Goal: Answer question/provide support: Share knowledge or assist other users

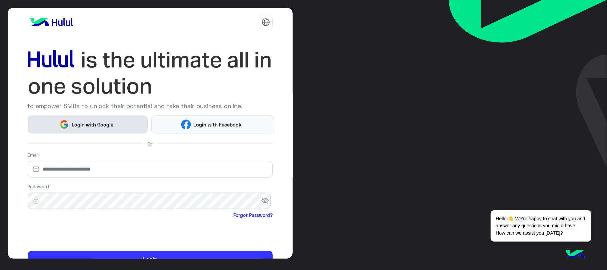
click at [75, 123] on span "Login with Google" at bounding box center [92, 125] width 47 height 8
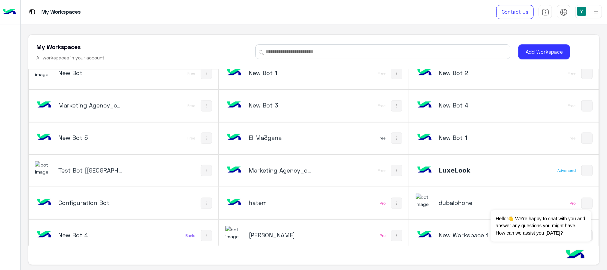
scroll to position [7, 0]
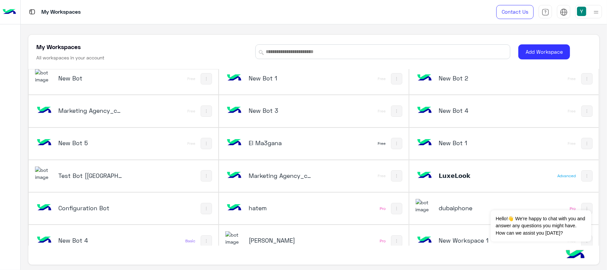
click at [73, 167] on div "Test Bot [[GEOGRAPHIC_DATA]]" at bounding box center [88, 175] width 106 height 19
click at [73, 173] on h5 "Test Bot [[GEOGRAPHIC_DATA]]" at bounding box center [90, 175] width 64 height 8
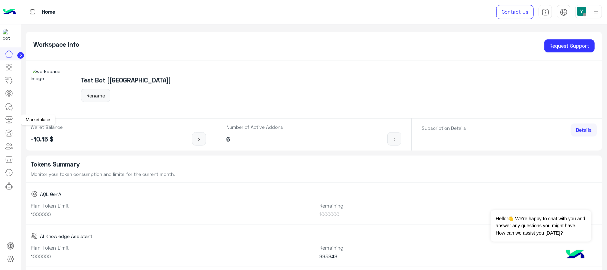
click at [9, 117] on icon at bounding box center [9, 118] width 7 height 3
click at [10, 123] on icon at bounding box center [9, 120] width 8 height 8
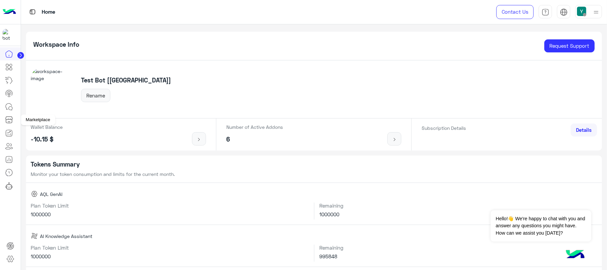
click at [10, 121] on icon at bounding box center [9, 120] width 8 height 8
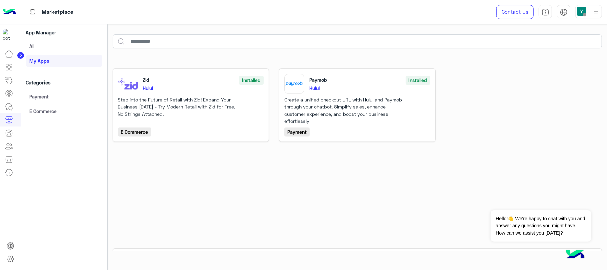
click at [100, 139] on div "App Manager All My apps Categories Payment E Commerce" at bounding box center [64, 147] width 86 height 246
click at [11, 263] on link at bounding box center [10, 258] width 18 height 13
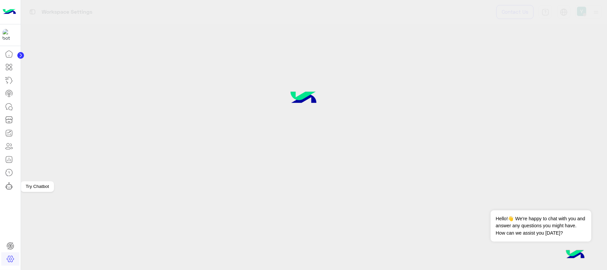
click at [7, 187] on icon at bounding box center [9, 186] width 8 height 8
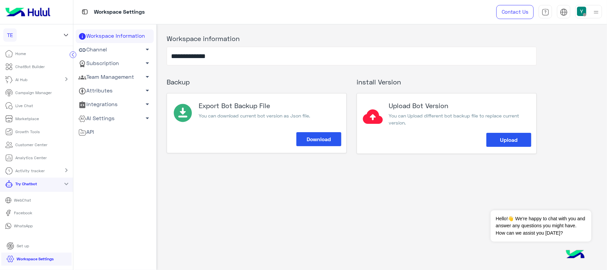
click at [29, 201] on link "WebChat" at bounding box center [36, 200] width 73 height 12
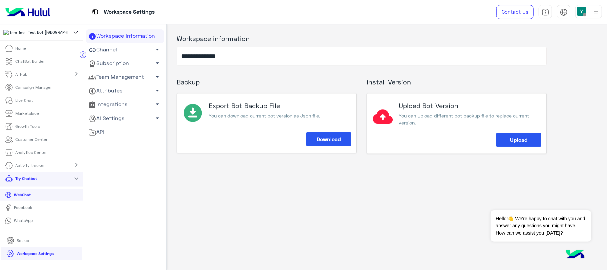
click at [26, 226] on link "WhatsApp" at bounding box center [41, 221] width 83 height 12
click at [23, 103] on p "Live Chat" at bounding box center [25, 100] width 18 height 6
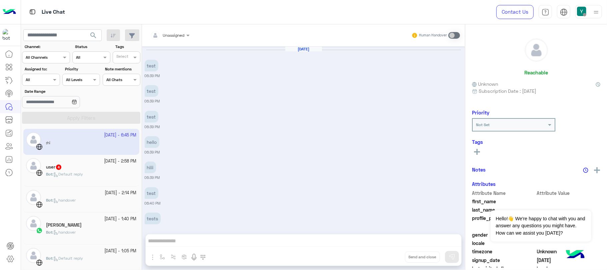
scroll to position [344, 0]
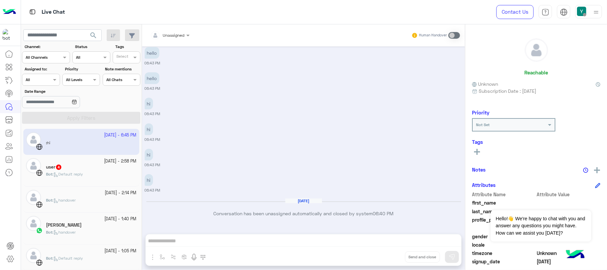
click at [339, 37] on div "Unassigned Human Handover" at bounding box center [303, 35] width 313 height 12
click at [138, 136] on div "24 August - 6:45 PM : hi 17 August - 2:58 PM user 4 Bot : Default reply 6 Augus…" at bounding box center [81, 199] width 121 height 146
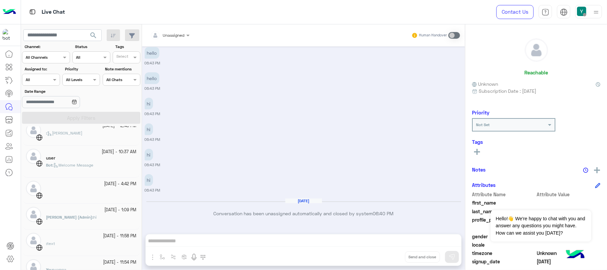
scroll to position [0, 0]
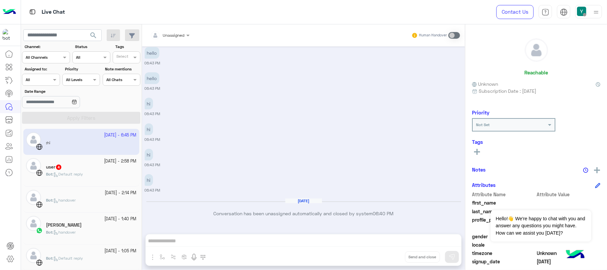
click at [104, 167] on div "user 4" at bounding box center [91, 167] width 91 height 7
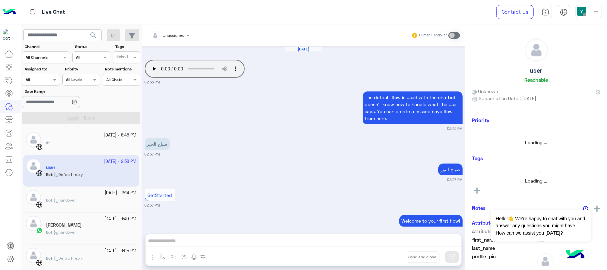
scroll to position [90, 0]
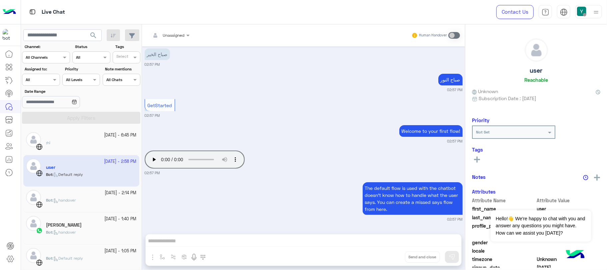
click at [104, 136] on small "24 August - 6:45 PM" at bounding box center [120, 135] width 32 height 6
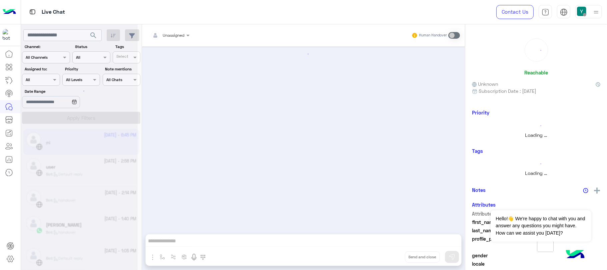
scroll to position [344, 0]
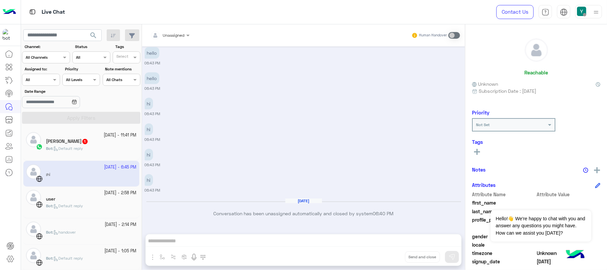
click at [104, 145] on div "Bot : Default reply" at bounding box center [91, 151] width 91 height 12
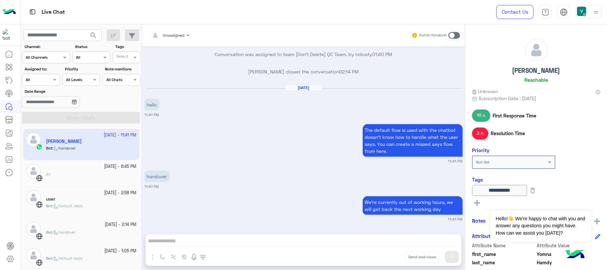
scroll to position [660, 0]
click at [458, 35] on span at bounding box center [454, 35] width 12 height 7
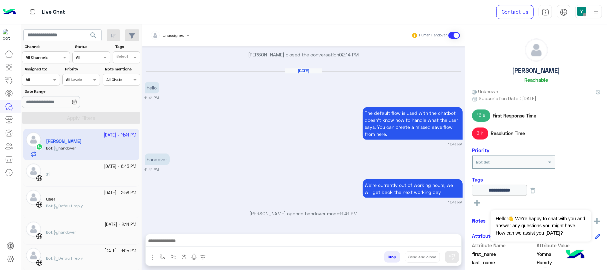
scroll to position [701, 0]
click at [179, 41] on div "Unassigned" at bounding box center [167, 35] width 34 height 13
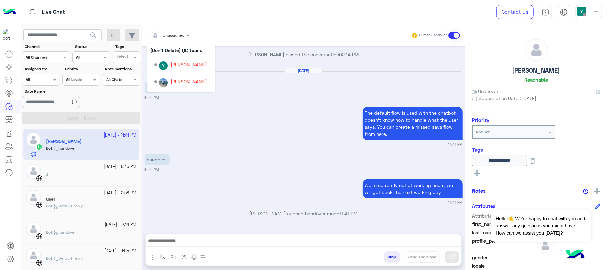
scroll to position [59, 0]
click at [211, 63] on div "Yomna Hamdy" at bounding box center [183, 68] width 58 height 12
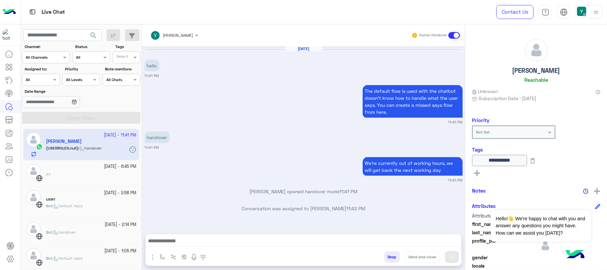
scroll to position [723, 0]
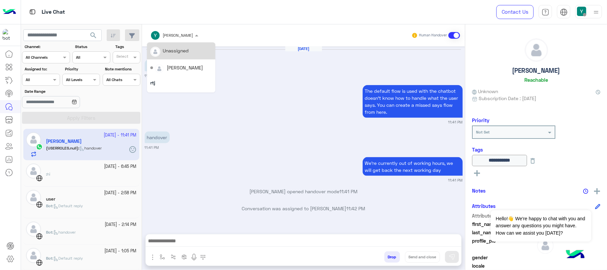
click at [170, 36] on input "text" at bounding box center [165, 34] width 31 height 6
click at [177, 69] on div "Mohamed Samir" at bounding box center [185, 67] width 36 height 7
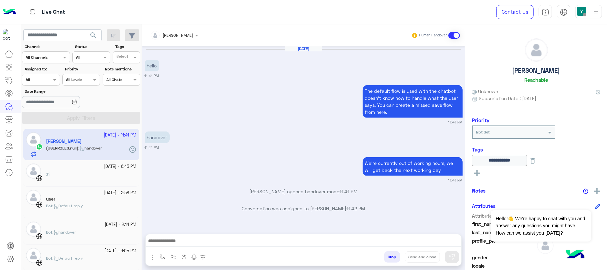
scroll to position [740, 0]
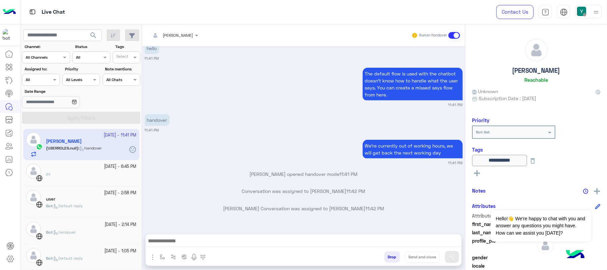
drag, startPoint x: 221, startPoint y: 207, endPoint x: 388, endPoint y: 206, distance: 167.1
click at [388, 206] on p "Yomna Hamdy Conversation was assigned to Mohamed Samir 11:42 PM" at bounding box center [304, 208] width 318 height 7
click at [181, 34] on input "text" at bounding box center [165, 34] width 31 height 6
click at [180, 76] on div "rtj" at bounding box center [181, 82] width 68 height 12
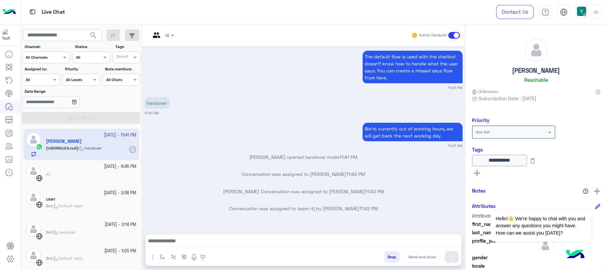
scroll to position [757, 0]
click at [167, 35] on div at bounding box center [162, 34] width 31 height 6
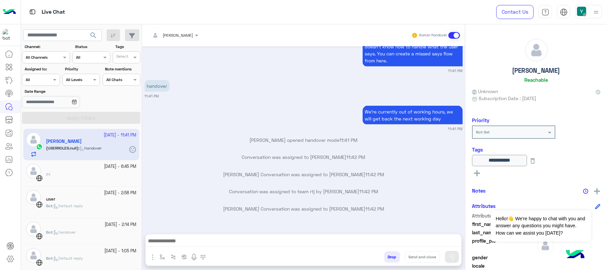
scroll to position [774, 0]
click at [166, 36] on input "text" at bounding box center [165, 34] width 31 height 6
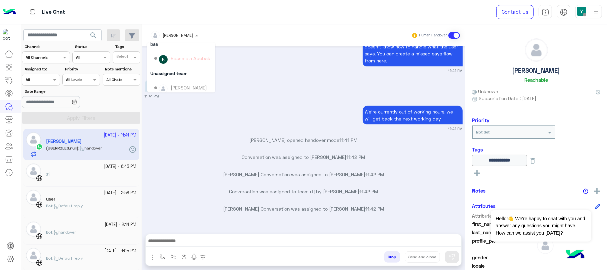
scroll to position [156, 0]
click at [203, 78] on div "Unassigned team" at bounding box center [181, 77] width 68 height 12
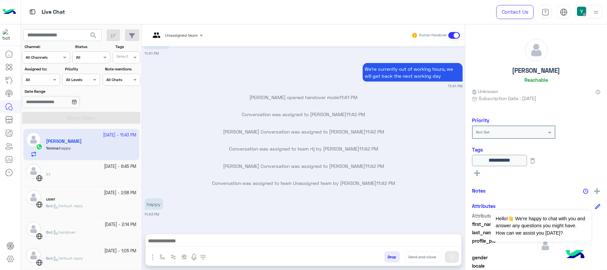
scroll to position [119, 0]
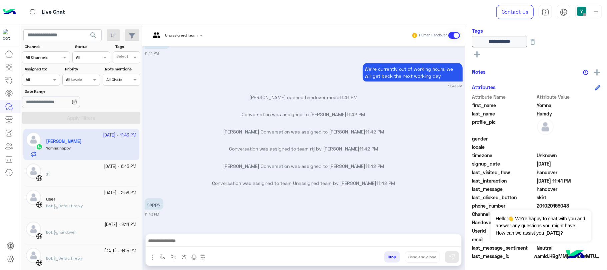
click at [453, 39] on div "Human Handover" at bounding box center [435, 35] width 49 height 12
click at [452, 37] on span at bounding box center [454, 35] width 12 height 7
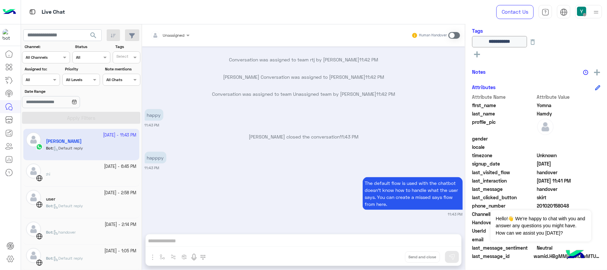
scroll to position [882, 0]
click at [579, 204] on button "Dismiss ✕" at bounding box center [572, 201] width 40 height 13
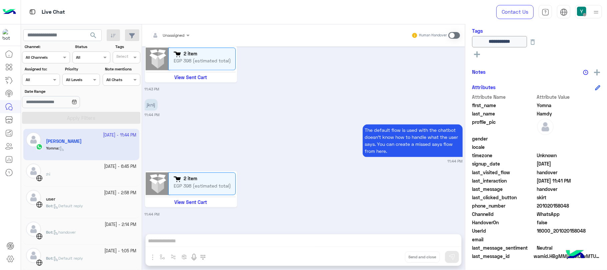
scroll to position [1060, 0]
click at [456, 35] on span at bounding box center [454, 35] width 12 height 7
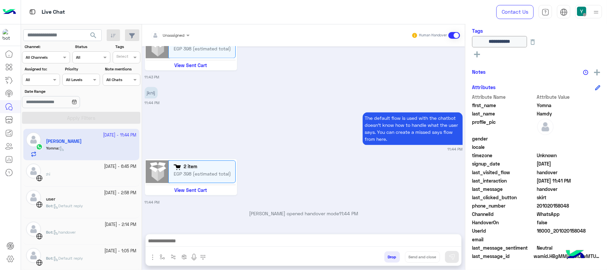
scroll to position [1101, 0]
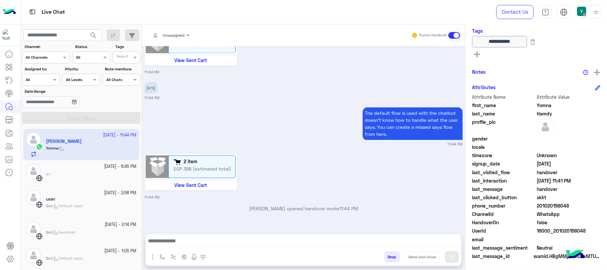
click at [176, 34] on div at bounding box center [170, 34] width 46 height 6
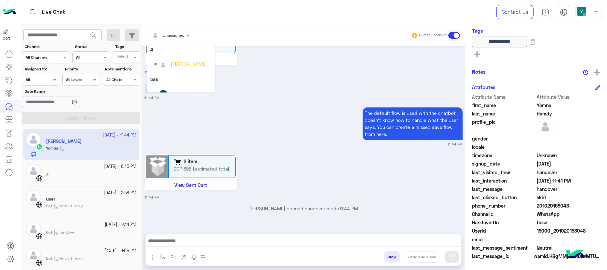
scroll to position [154, 0]
click at [181, 258] on button at bounding box center [184, 256] width 11 height 11
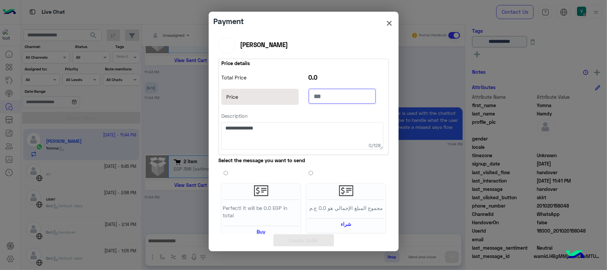
click at [334, 92] on input "text" at bounding box center [342, 96] width 67 height 15
type input "**"
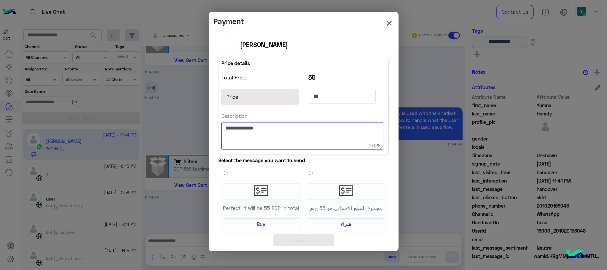
click at [307, 134] on textarea "Description" at bounding box center [302, 135] width 162 height 27
type textarea "***"
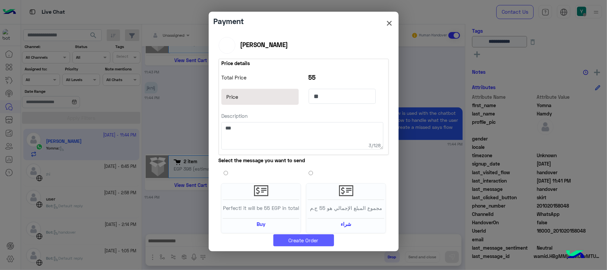
click at [305, 240] on button "Create Order" at bounding box center [303, 240] width 61 height 12
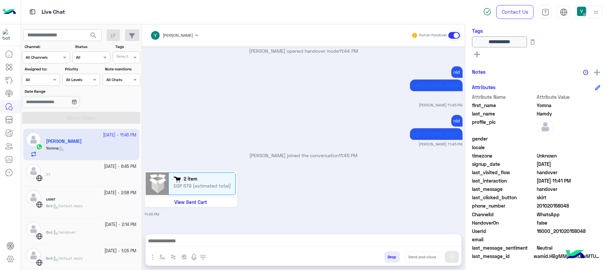
scroll to position [1329, 0]
click at [83, 61] on div "Channel All" at bounding box center [91, 57] width 38 height 12
click at [91, 105] on b "Unread" at bounding box center [84, 108] width 16 height 6
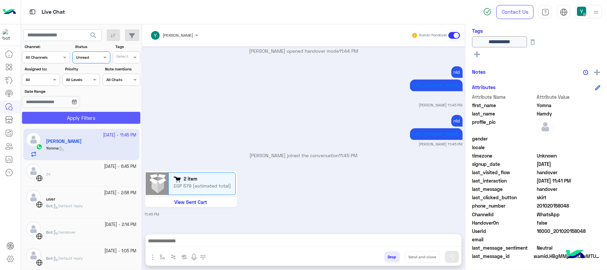
click at [91, 117] on button "Apply Filters" at bounding box center [81, 118] width 118 height 12
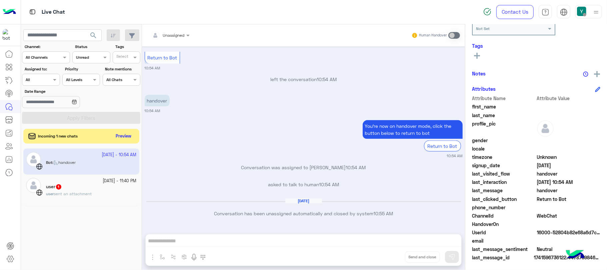
scroll to position [97, 0]
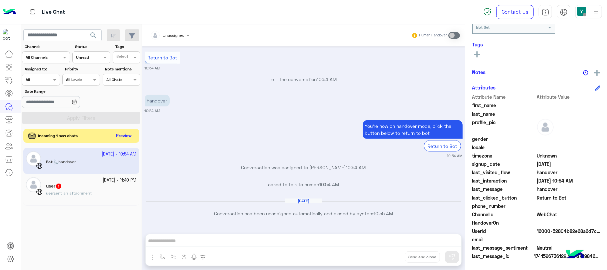
click at [130, 138] on button "Preview" at bounding box center [124, 135] width 21 height 9
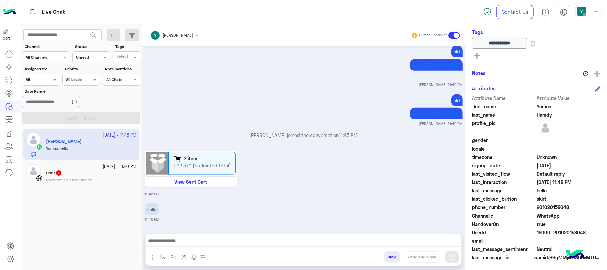
scroll to position [131, 0]
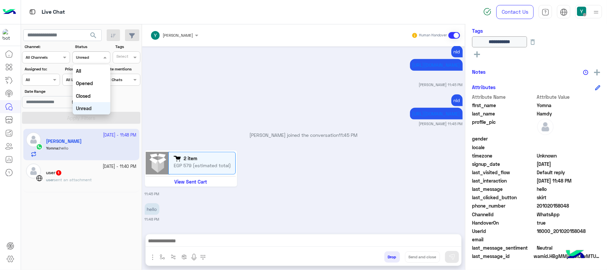
click at [93, 53] on div at bounding box center [91, 56] width 37 height 6
click at [91, 70] on div "All" at bounding box center [92, 71] width 38 height 12
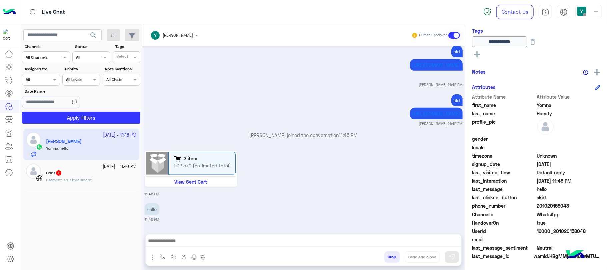
click at [91, 110] on section "Channel: Channel All Channels Status Channel All Tags Select Assigned to: Assig…" at bounding box center [81, 84] width 111 height 80
click at [91, 115] on button "Apply Filters" at bounding box center [81, 118] width 118 height 12
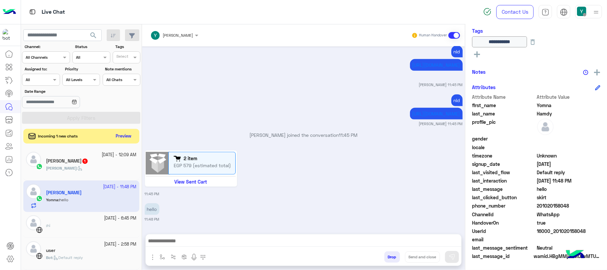
click at [596, 85] on icon at bounding box center [597, 87] width 5 height 5
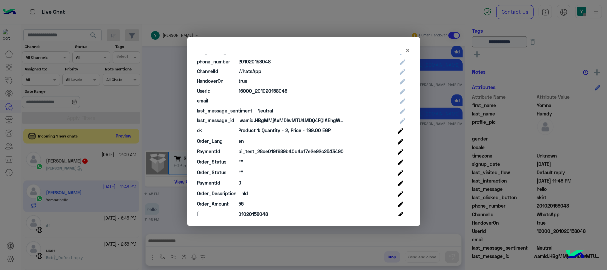
scroll to position [128, 0]
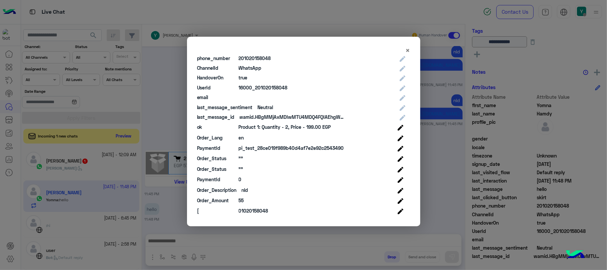
click at [399, 200] on icon at bounding box center [401, 201] width 6 height 6
click at [400, 178] on icon at bounding box center [401, 180] width 6 height 6
click at [400, 210] on icon at bounding box center [401, 211] width 6 height 6
click at [459, 162] on modal-container "**********" at bounding box center [303, 135] width 607 height 270
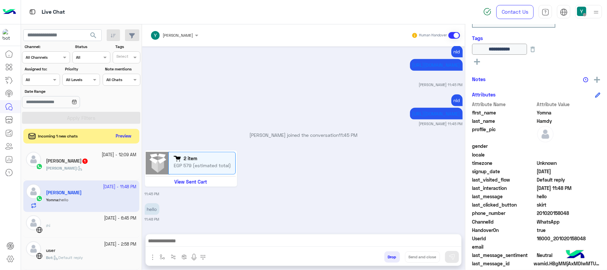
scroll to position [131, 0]
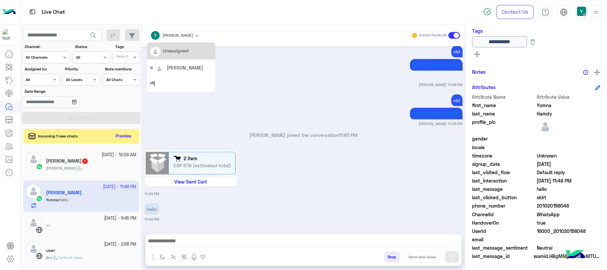
click at [190, 30] on div "Yomna Hamdy" at bounding box center [174, 35] width 55 height 12
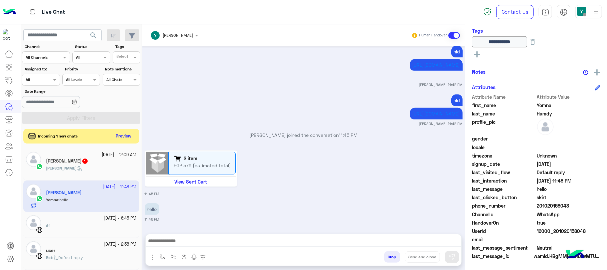
click at [181, 32] on div at bounding box center [174, 34] width 55 height 6
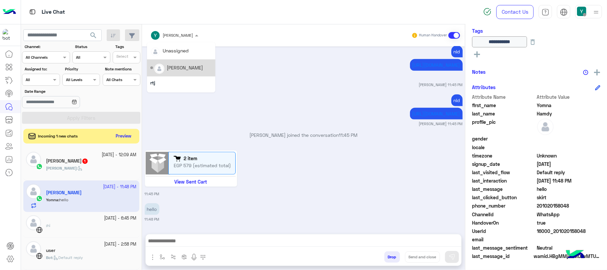
click at [187, 73] on div "Mohamed Samir" at bounding box center [181, 68] width 62 height 12
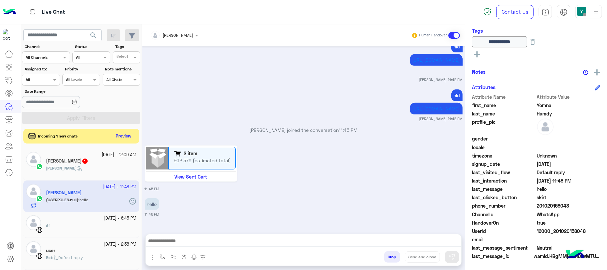
scroll to position [531, 0]
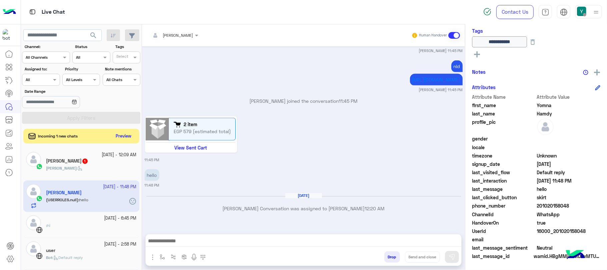
click at [107, 171] on div "Mohamed :" at bounding box center [91, 171] width 91 height 12
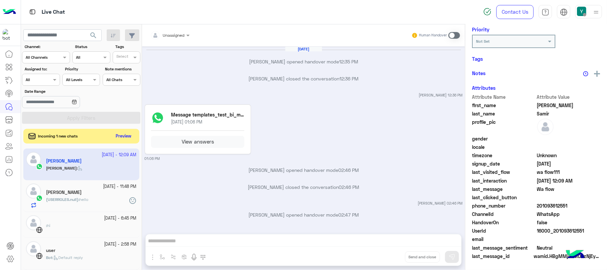
scroll to position [368, 0]
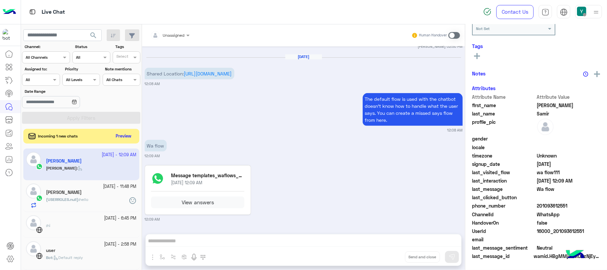
click at [118, 192] on div "Yomna Hamdy" at bounding box center [91, 192] width 91 height 7
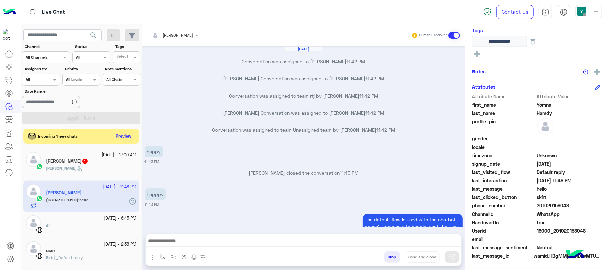
scroll to position [509, 0]
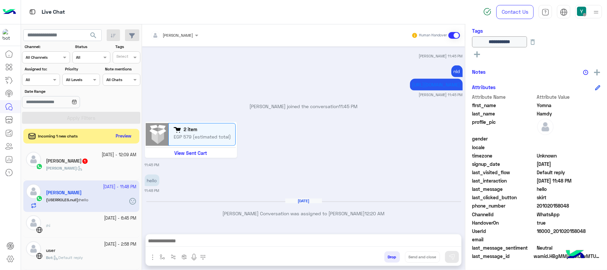
drag, startPoint x: 332, startPoint y: 199, endPoint x: 370, endPoint y: 216, distance: 41.6
click at [370, 216] on div "Sep 18, 2025 Yomna Hamdy Conversation was assigned to Mohamed Samir 12:20 AM" at bounding box center [304, 210] width 318 height 24
click at [379, 210] on p "Yomna Hamdy Conversation was assigned to Mohamed Samir 12:20 AM" at bounding box center [304, 213] width 318 height 7
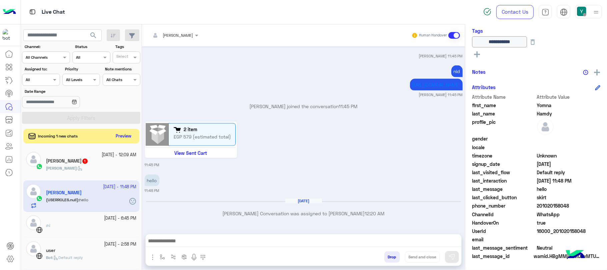
click at [388, 206] on div "Sep 18, 2025 Yomna Hamdy Conversation was assigned to Mohamed Samir 12:20 AM" at bounding box center [304, 210] width 318 height 24
click at [323, 221] on div "Sep 18, 2025 Yomna Hamdy Conversation was assigned to Mohamed Samir 12:20 AM" at bounding box center [304, 210] width 318 height 24
click at [95, 162] on div "Mohamed Samir 1" at bounding box center [91, 161] width 91 height 7
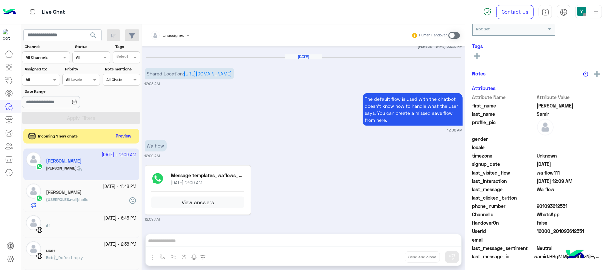
scroll to position [117, 0]
click at [109, 200] on div "(USERROLES.null) : hello" at bounding box center [91, 202] width 91 height 12
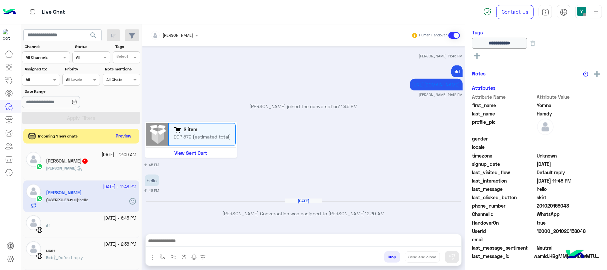
scroll to position [148, 0]
click at [257, 223] on div "Sep 17, 2025 Conversation was assigned to Yomna Hamdy 11:42 PM Yomna Hamdy Conv…" at bounding box center [303, 136] width 323 height 181
click at [49, 159] on h5 "Mohamed Samir 1" at bounding box center [67, 161] width 42 height 6
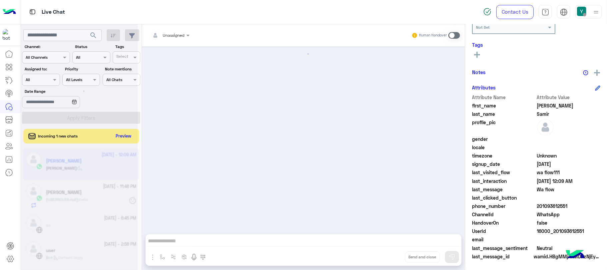
scroll to position [368, 0]
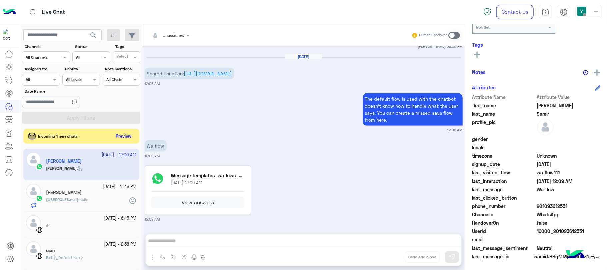
click at [96, 192] on div "Yomna Hamdy" at bounding box center [91, 192] width 91 height 7
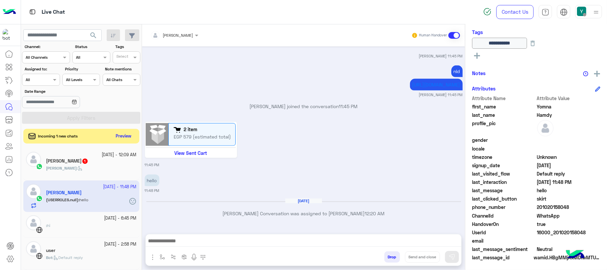
scroll to position [131, 0]
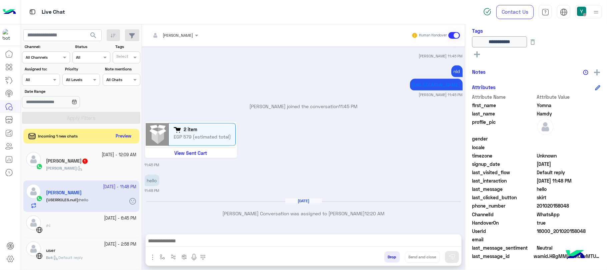
drag, startPoint x: 141, startPoint y: 154, endPoint x: 133, endPoint y: 191, distance: 38.5
click at [133, 192] on mat-drawer-container "search Channel: Channel All Channels Status Channel All Tags Select Assigned to…" at bounding box center [314, 148] width 587 height 248
click at [147, 185] on div "hello" at bounding box center [152, 180] width 15 height 12
click at [127, 133] on button "Preview" at bounding box center [124, 135] width 21 height 9
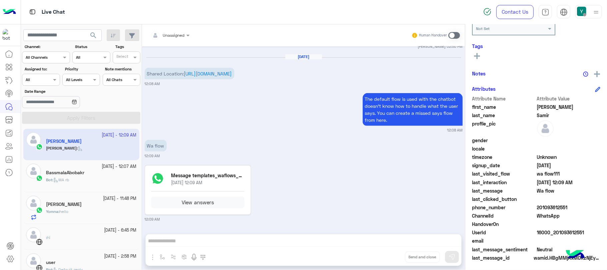
scroll to position [135, 0]
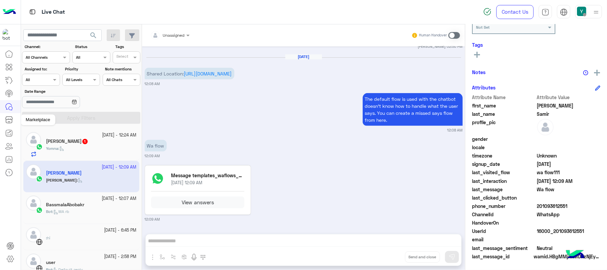
click at [11, 118] on icon at bounding box center [9, 120] width 8 height 8
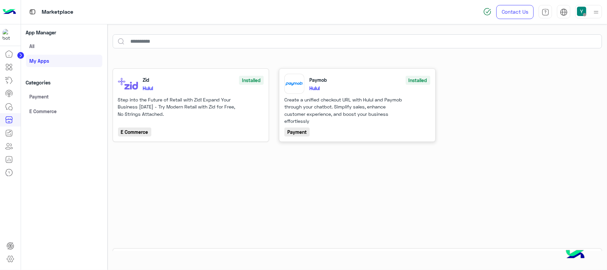
click at [304, 91] on div "Paymob Installed Hulul" at bounding box center [357, 84] width 146 height 20
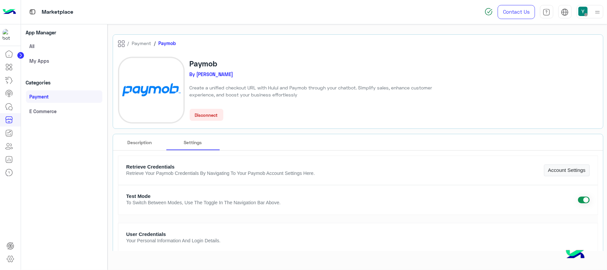
type input "*********"
type input "****"
type input "**********"
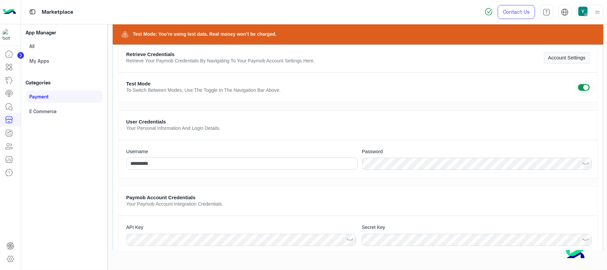
scroll to position [133, 0]
click at [197, 168] on input "*********" at bounding box center [242, 162] width 232 height 12
paste input "text"
type input "*"
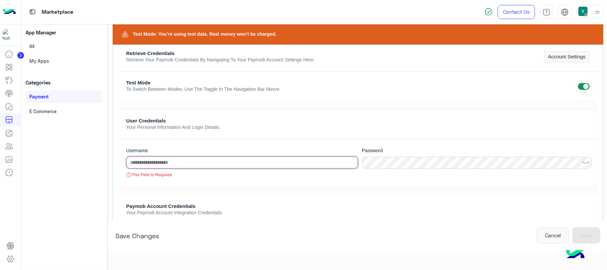
paste input "*"
type input "*"
click at [158, 160] on input "text" at bounding box center [242, 162] width 232 height 12
paste input "**********"
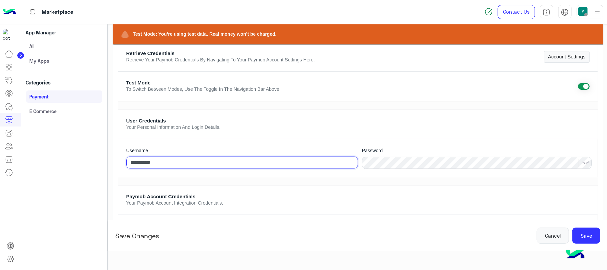
click at [159, 162] on input "**********" at bounding box center [242, 162] width 232 height 12
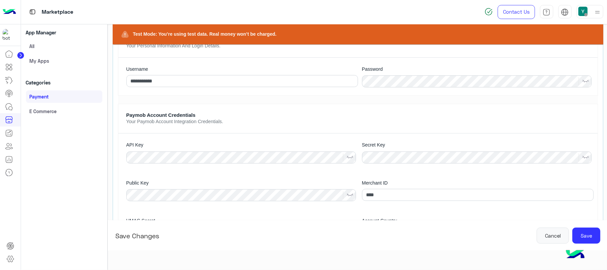
click at [347, 195] on img at bounding box center [350, 194] width 7 height 7
click at [555, 234] on button "Cancel" at bounding box center [553, 235] width 32 height 16
type input "*********"
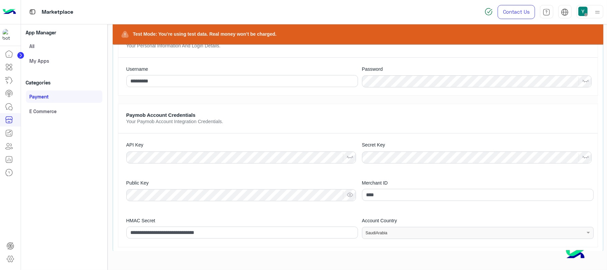
click at [555, 234] on div at bounding box center [477, 232] width 231 height 6
click at [8, 118] on icon at bounding box center [9, 120] width 8 height 8
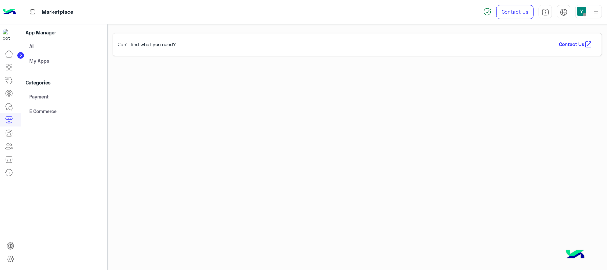
scroll to position [25, 0]
click at [10, 256] on icon at bounding box center [10, 259] width 8 height 8
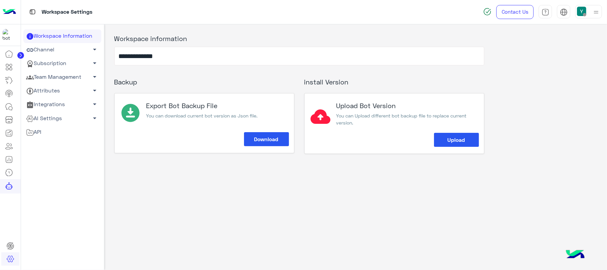
click at [61, 51] on link "Channel arrow_drop_down" at bounding box center [62, 50] width 78 height 14
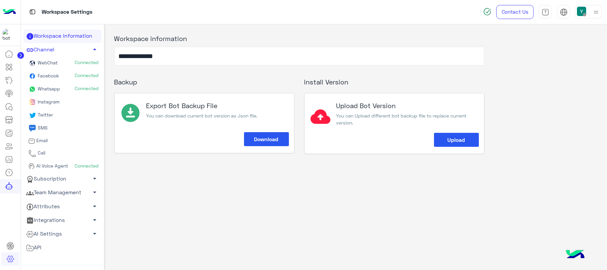
click at [52, 163] on span "AI Voice Agent" at bounding box center [51, 166] width 33 height 6
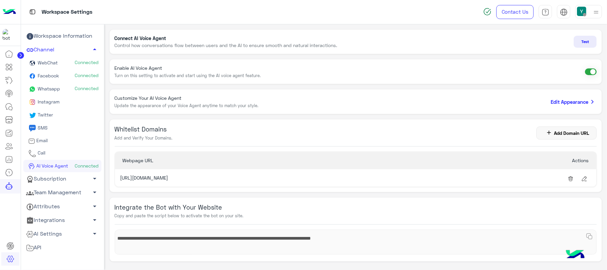
click at [578, 38] on button "Test" at bounding box center [585, 42] width 23 height 12
click at [54, 233] on link "AI Settings arrow_drop_down" at bounding box center [62, 234] width 78 height 14
click at [51, 240] on link "Conversational AI Models" at bounding box center [62, 246] width 78 height 12
click at [56, 241] on link "Conversational AI Models" at bounding box center [62, 246] width 78 height 12
click at [73, 245] on link "Conversational AI Models" at bounding box center [62, 246] width 78 height 12
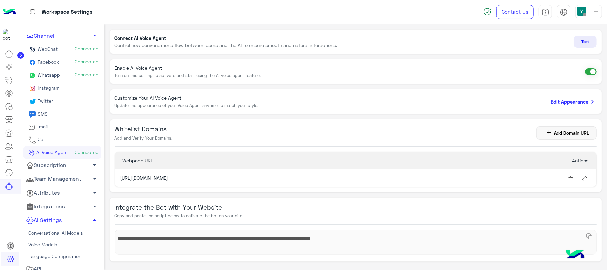
scroll to position [16, 0]
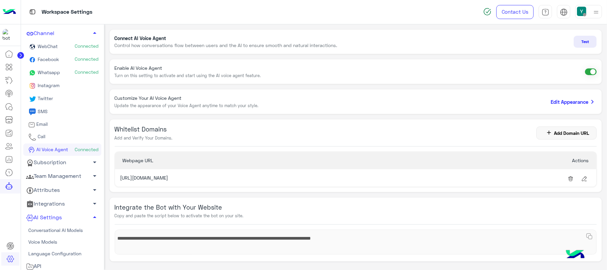
click at [69, 229] on link "Conversational AI Models" at bounding box center [62, 230] width 78 height 12
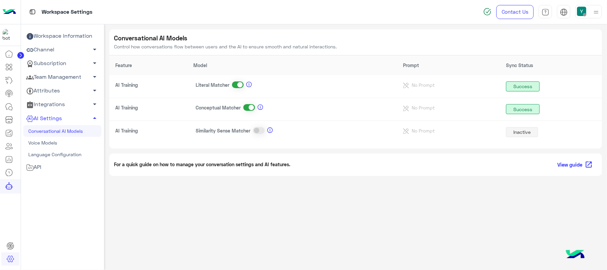
click at [255, 224] on div "Conversational AI Models Control how conversations flow between users and the A…" at bounding box center [355, 145] width 503 height 242
drag, startPoint x: 607, startPoint y: 54, endPoint x: 607, endPoint y: 151, distance: 97.4
click at [607, 151] on div "Conversational AI Models Control how conversations flow between users and the A…" at bounding box center [355, 145] width 503 height 242
click at [596, 151] on mat-drawer-content "Conversational AI Models Control how conversations flow between users and the A…" at bounding box center [355, 99] width 493 height 151
click at [11, 67] on icon at bounding box center [9, 67] width 3 height 4
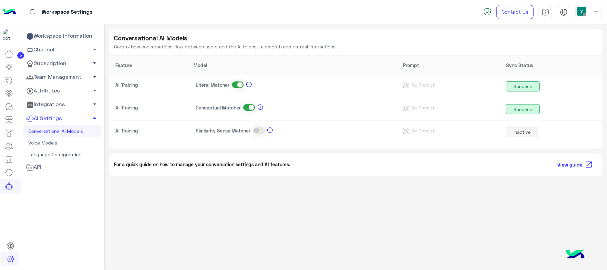
click at [11, 70] on icon at bounding box center [9, 67] width 8 height 8
click at [1, 82] on link at bounding box center [9, 80] width 18 height 13
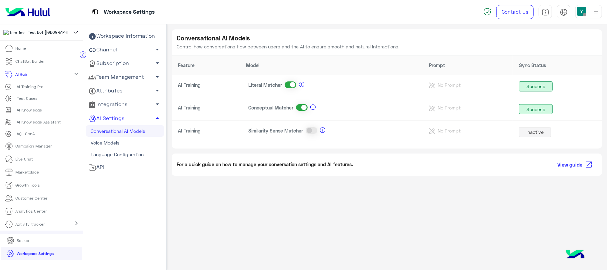
click at [26, 86] on span "AI Training Pro" at bounding box center [24, 86] width 38 height 7
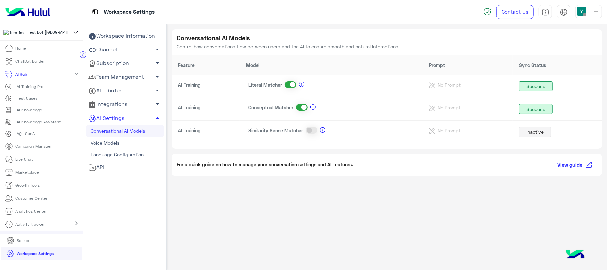
click at [41, 89] on p "AI Training Pro" at bounding box center [30, 87] width 27 height 6
click at [31, 88] on p "AI Training Pro" at bounding box center [30, 87] width 27 height 6
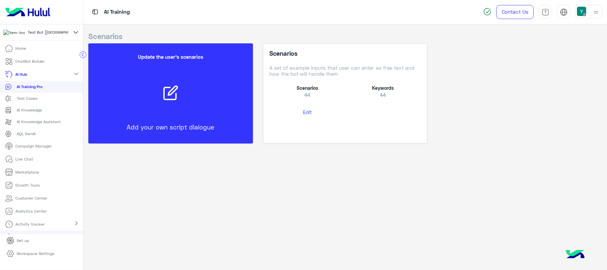
click at [302, 111] on button "Edit" at bounding box center [307, 112] width 76 height 12
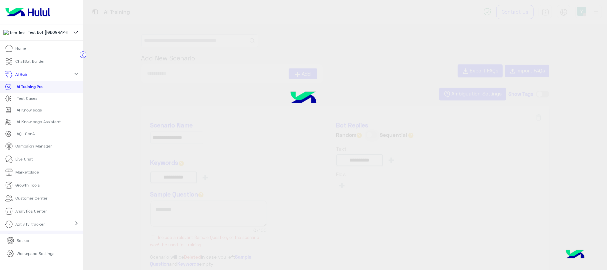
type input "**********"
type input "*****"
type input "****"
